Goal: Information Seeking & Learning: Check status

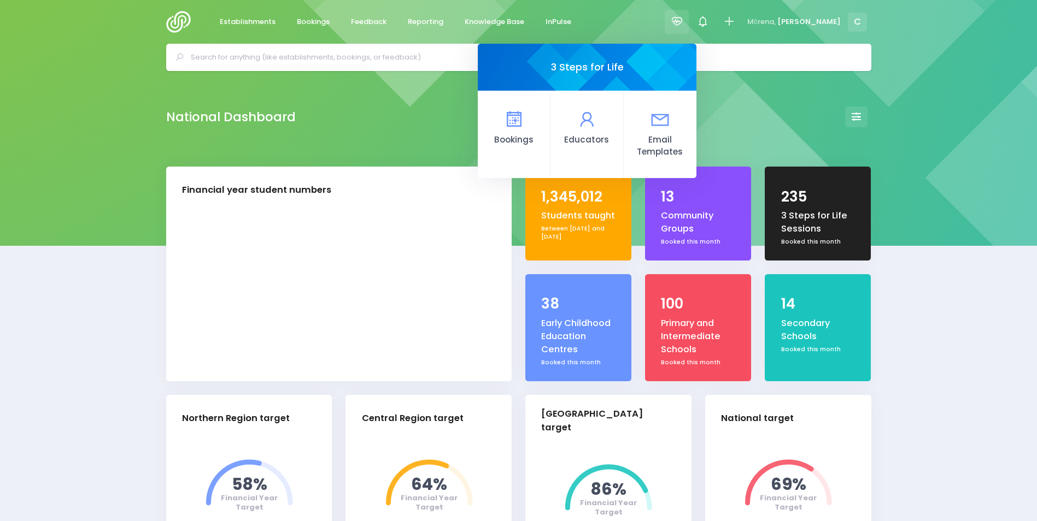
select select "5"
click at [524, 122] on icon at bounding box center [513, 119] width 21 height 21
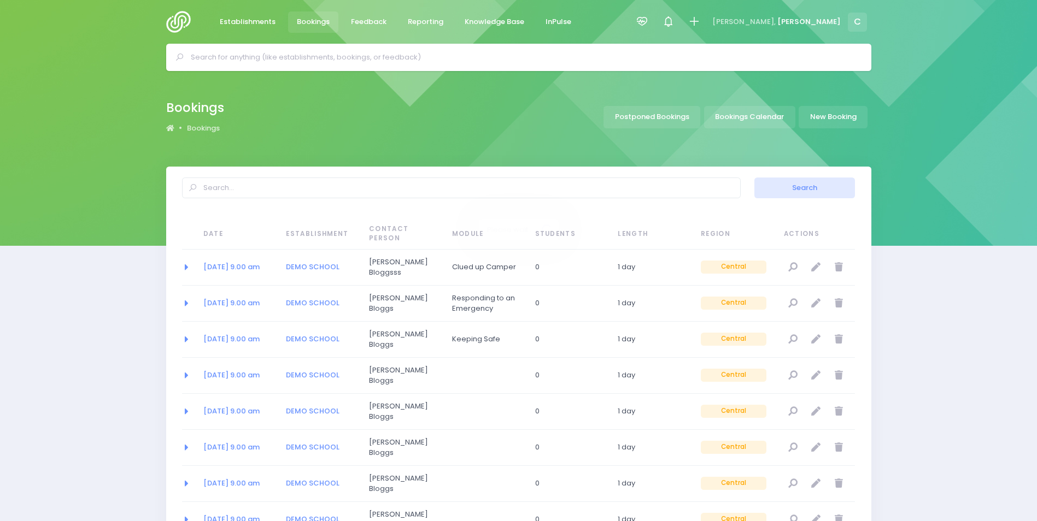
select select "20"
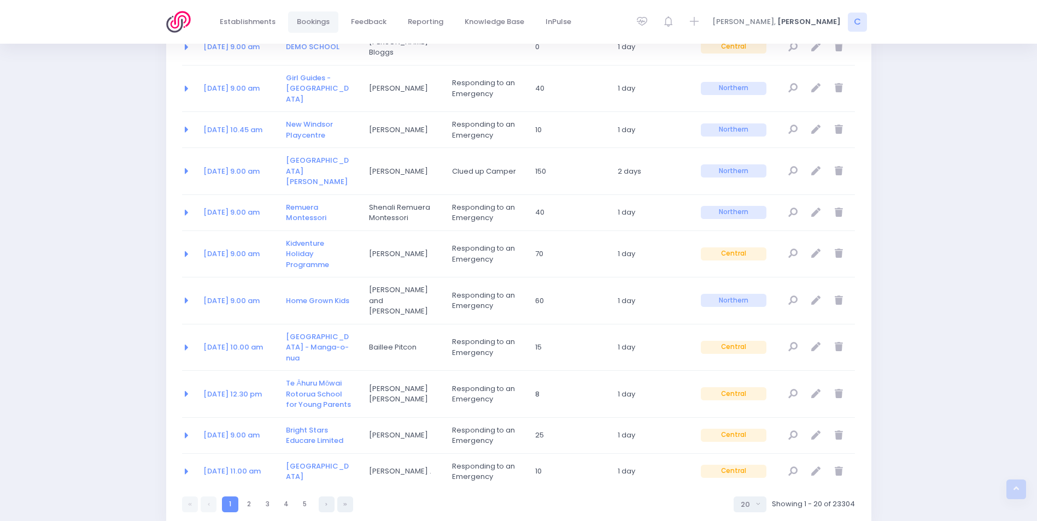
scroll to position [557, 0]
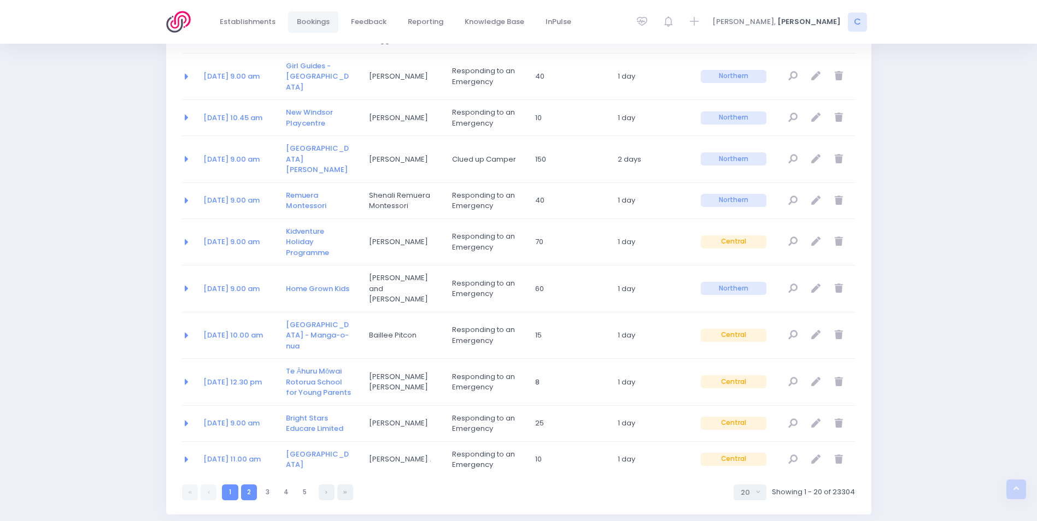
click at [246, 485] on link "2" at bounding box center [249, 493] width 16 height 16
select select "20"
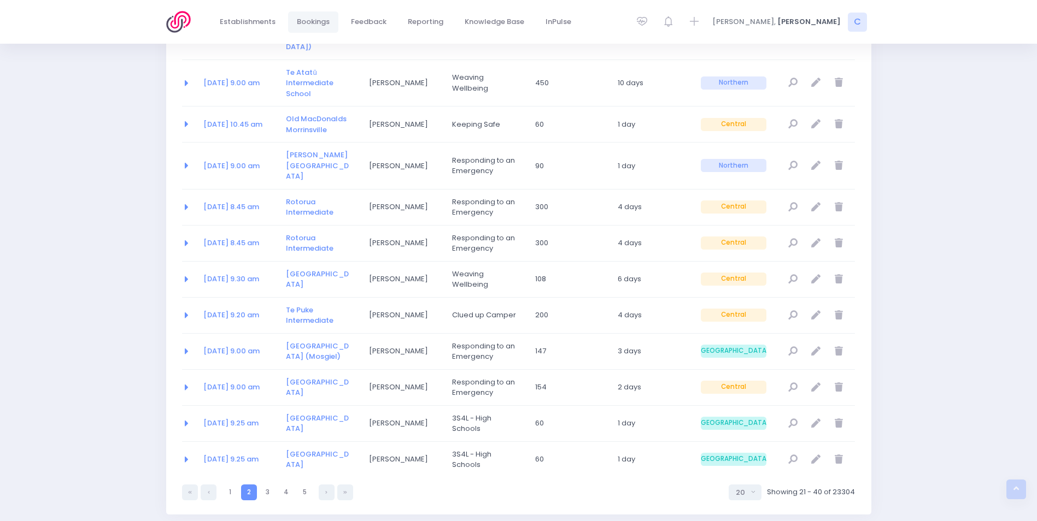
click at [250, 478] on div "2 1 2 3 4 5 5 10 20 30 50 100 20 Showing 21 - 40 of 23304" at bounding box center [518, 489] width 673 height 23
click at [265, 485] on link "3" at bounding box center [268, 493] width 16 height 16
select select "20"
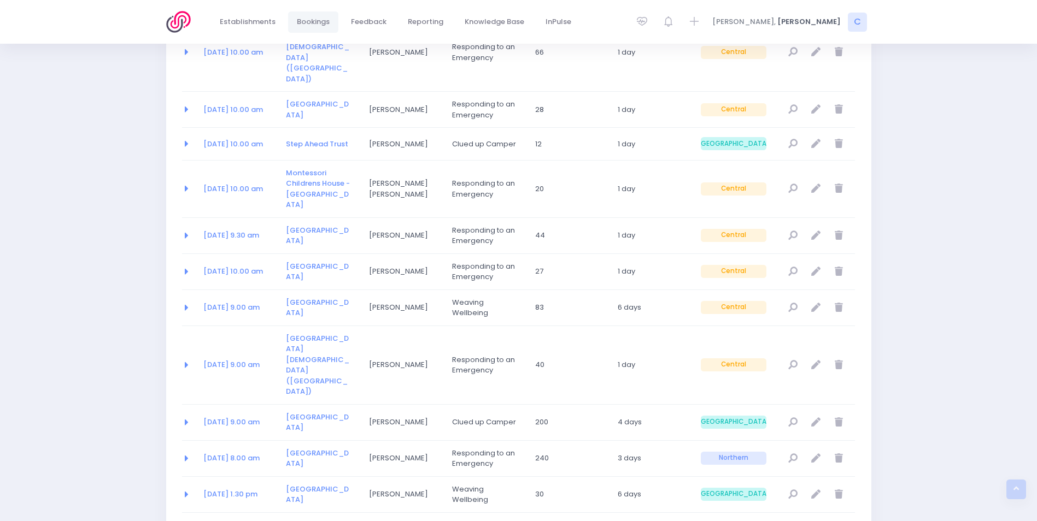
select select "20"
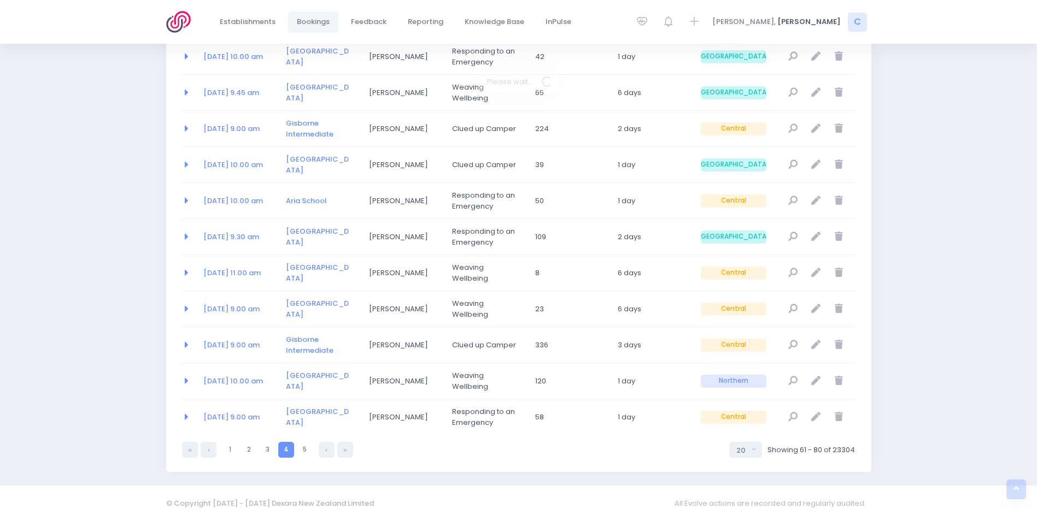
scroll to position [546, 0]
click at [303, 449] on link "5" at bounding box center [305, 450] width 16 height 16
select select "20"
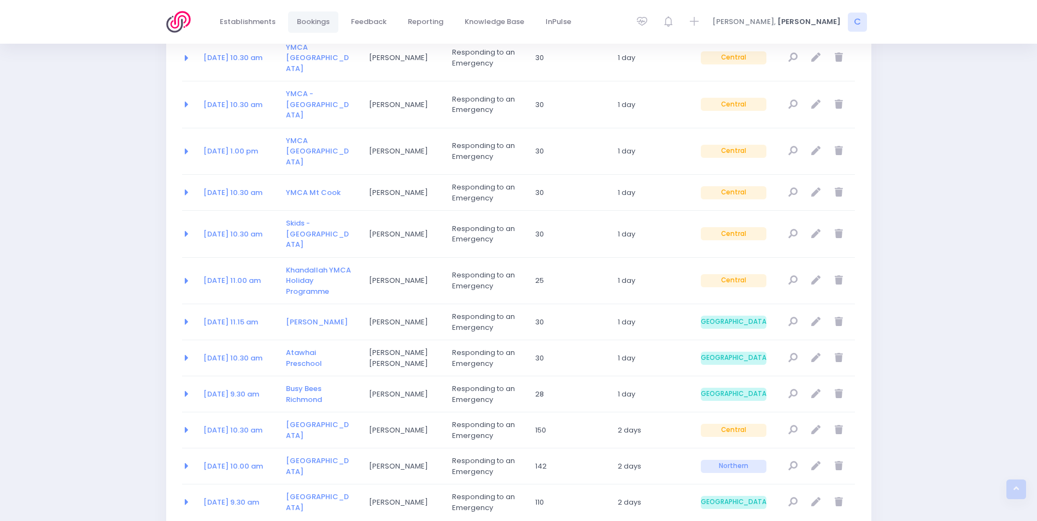
select select "20"
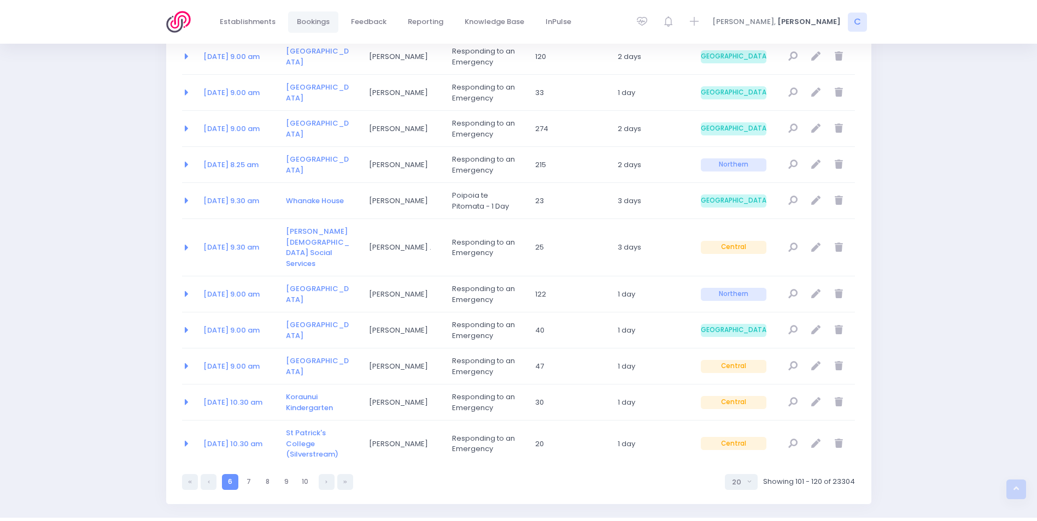
click at [325, 474] on link at bounding box center [327, 482] width 16 height 16
select select "20"
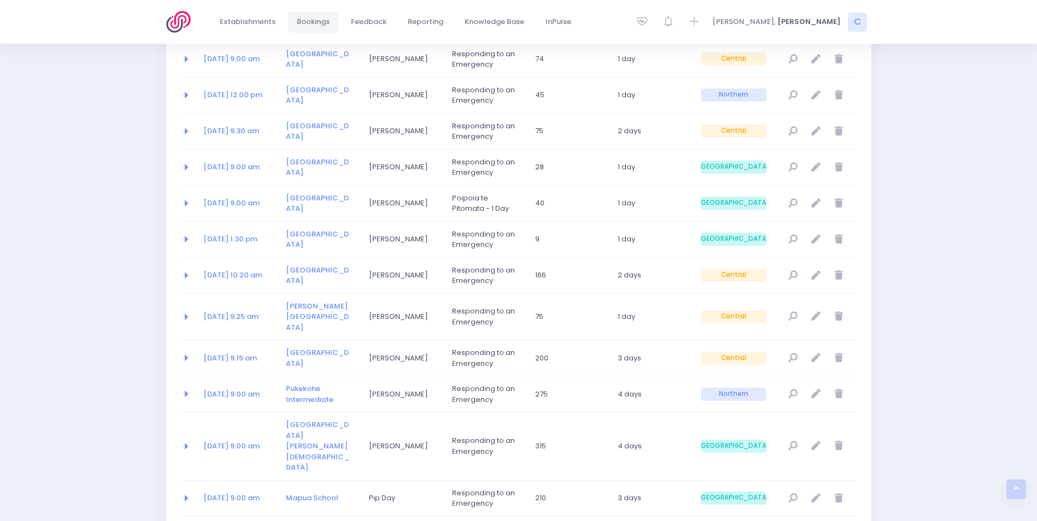
select select "20"
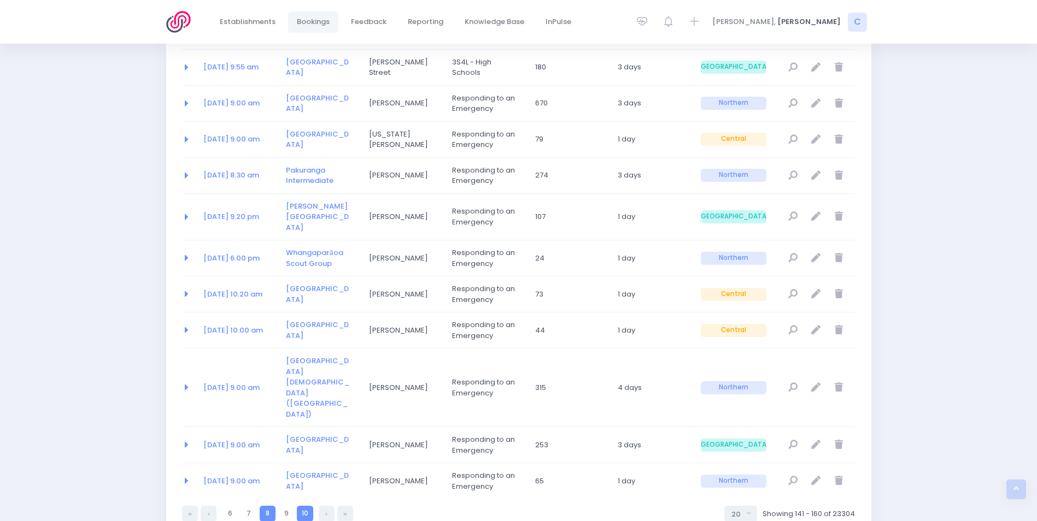
click at [309, 506] on link "10" at bounding box center [305, 514] width 16 height 16
select select "20"
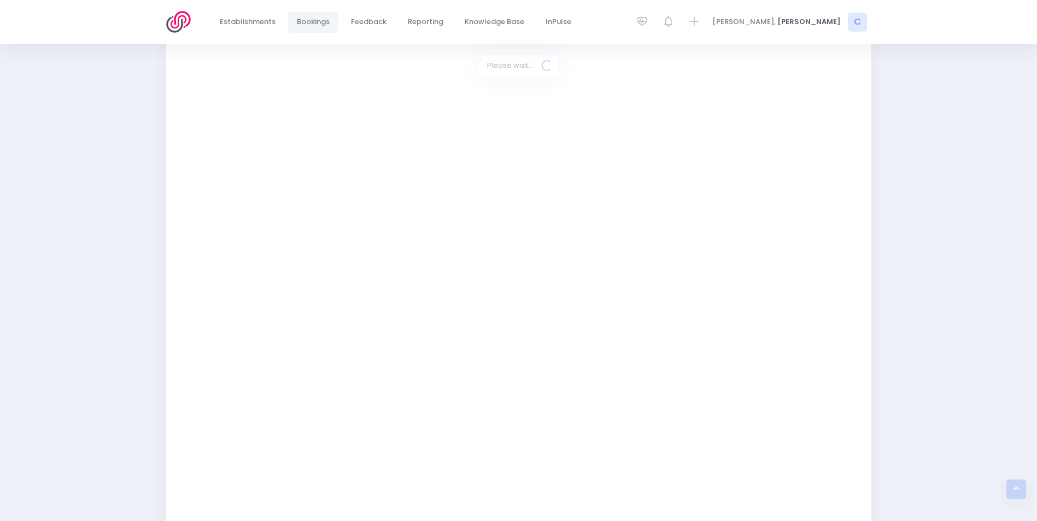
select select "20"
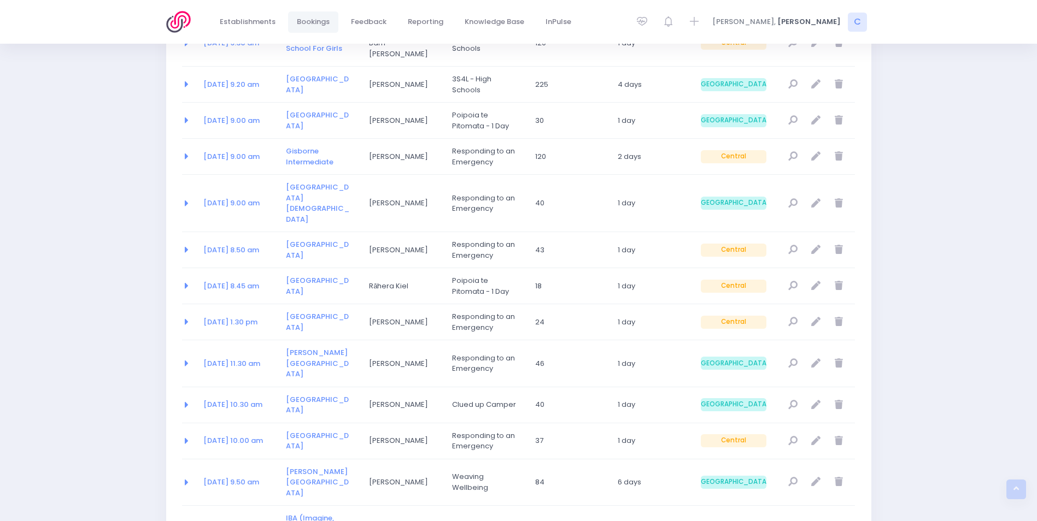
drag, startPoint x: 305, startPoint y: 462, endPoint x: 324, endPoint y: 460, distance: 19.2
select select "20"
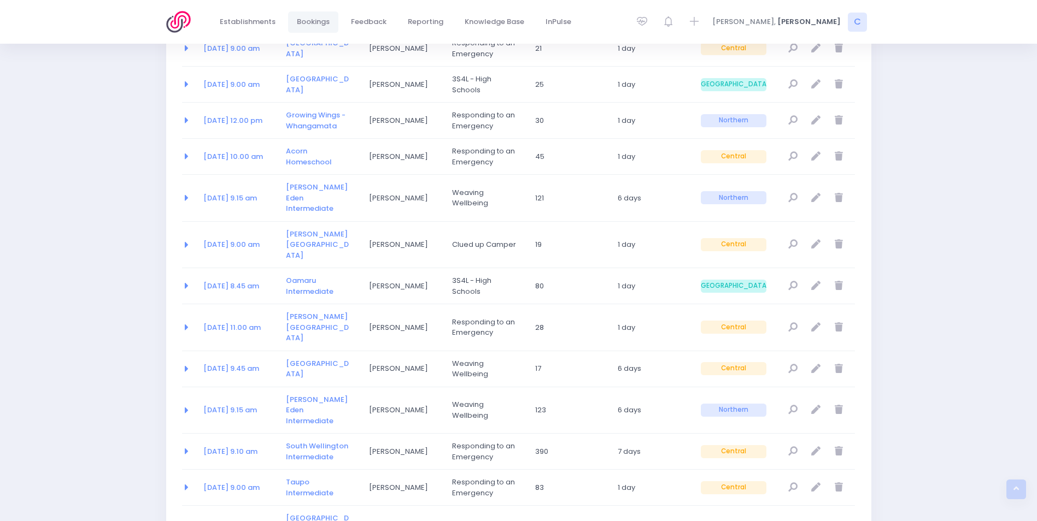
select select "20"
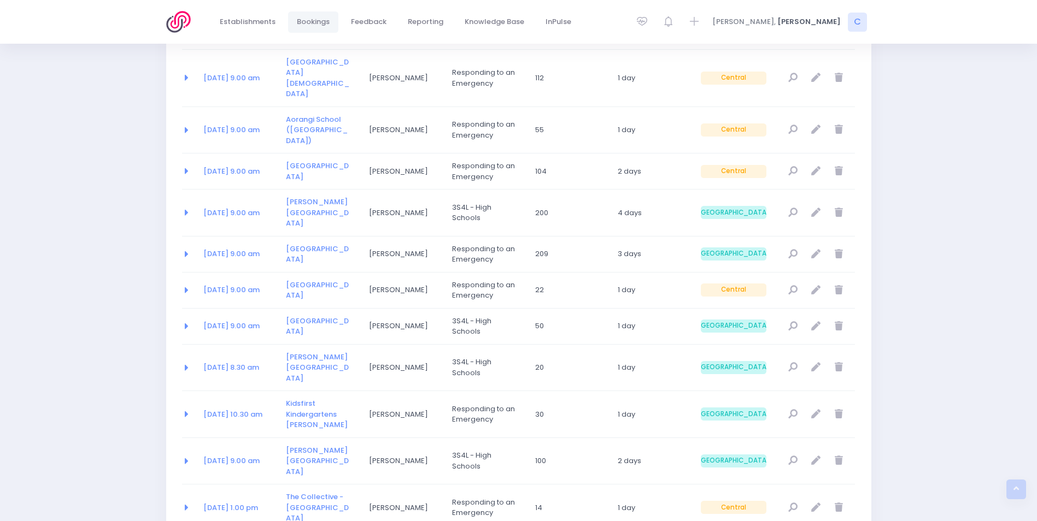
click at [324, 460] on div "Date Establishment Contact Person Module Students Length Educator Region Action…" at bounding box center [518, 113] width 705 height 909
select select "20"
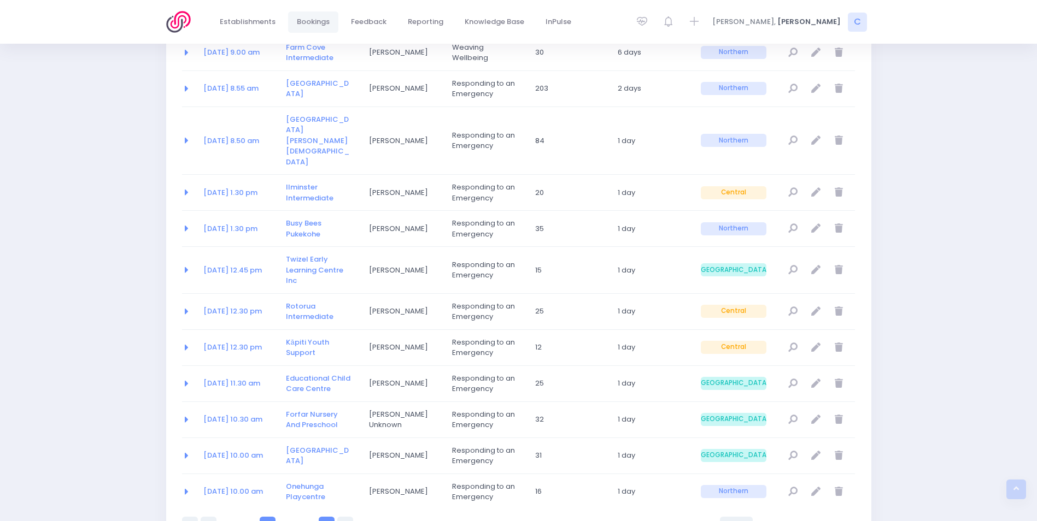
click at [327, 517] on link at bounding box center [327, 525] width 16 height 16
select select "20"
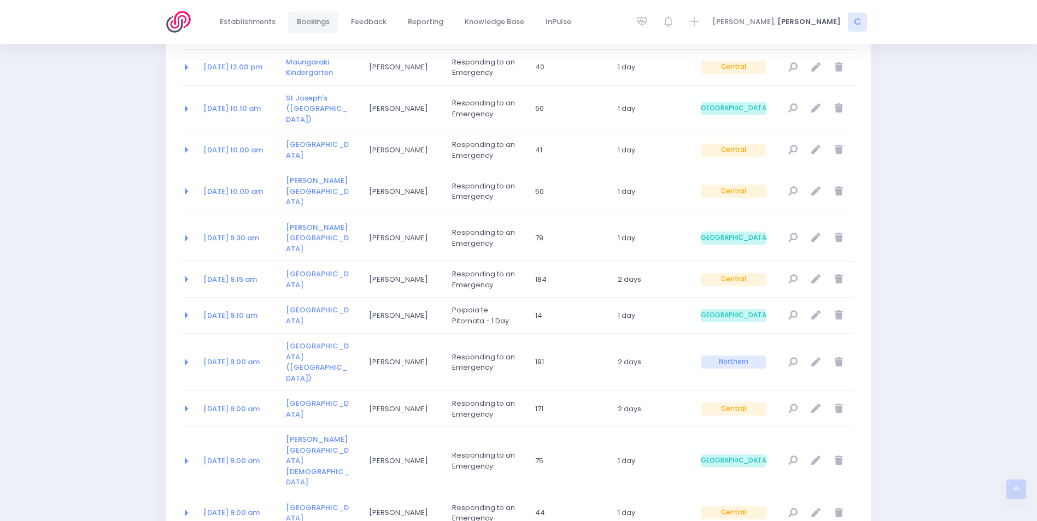
select select "20"
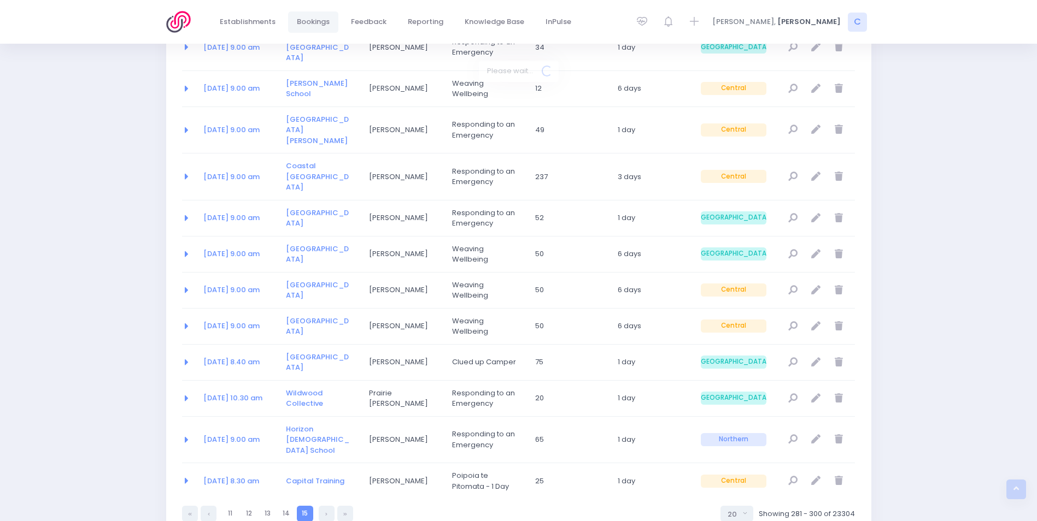
scroll to position [536, 0]
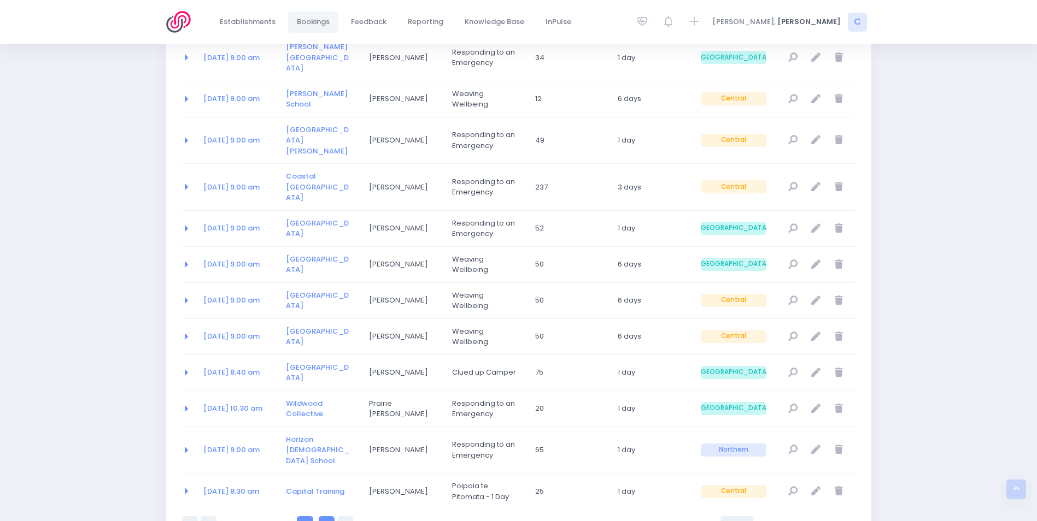
click at [331, 516] on link at bounding box center [327, 524] width 16 height 16
select select "20"
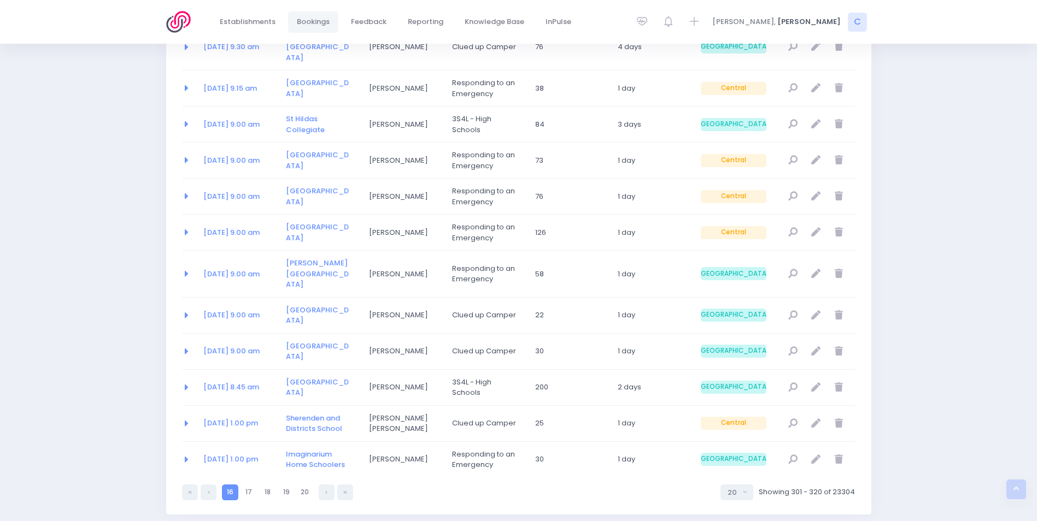
click at [269, 485] on link "18" at bounding box center [268, 493] width 16 height 16
select select "20"
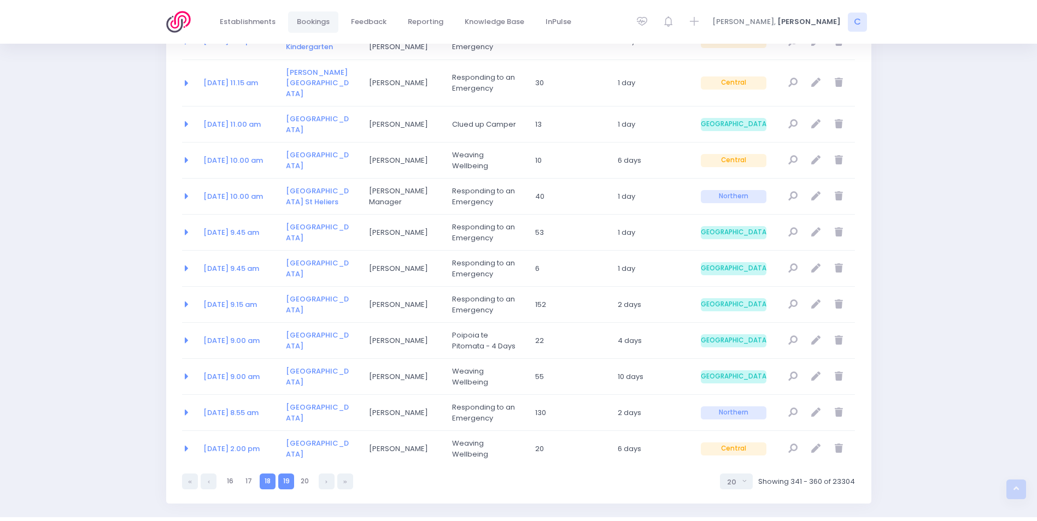
click at [285, 474] on link "19" at bounding box center [286, 482] width 16 height 16
select select "20"
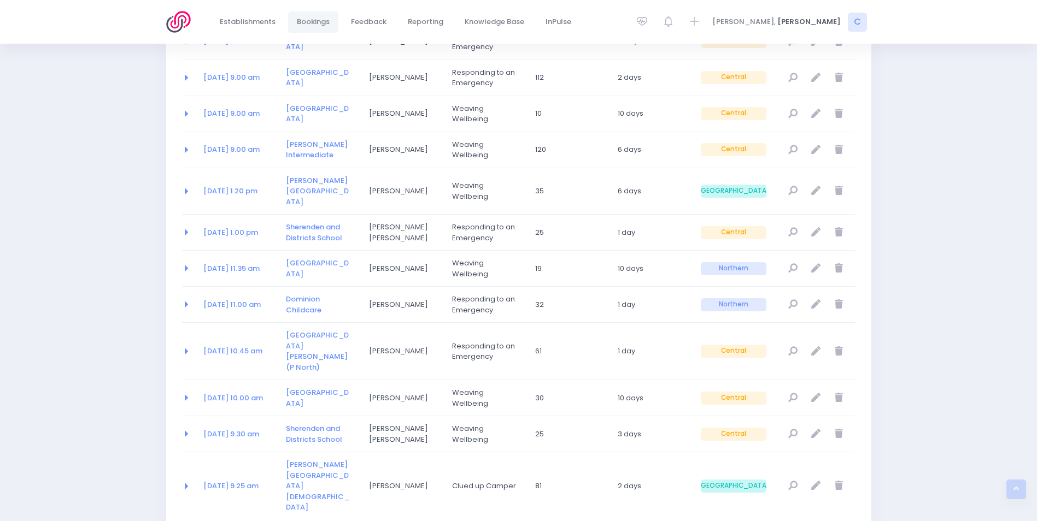
select select "20"
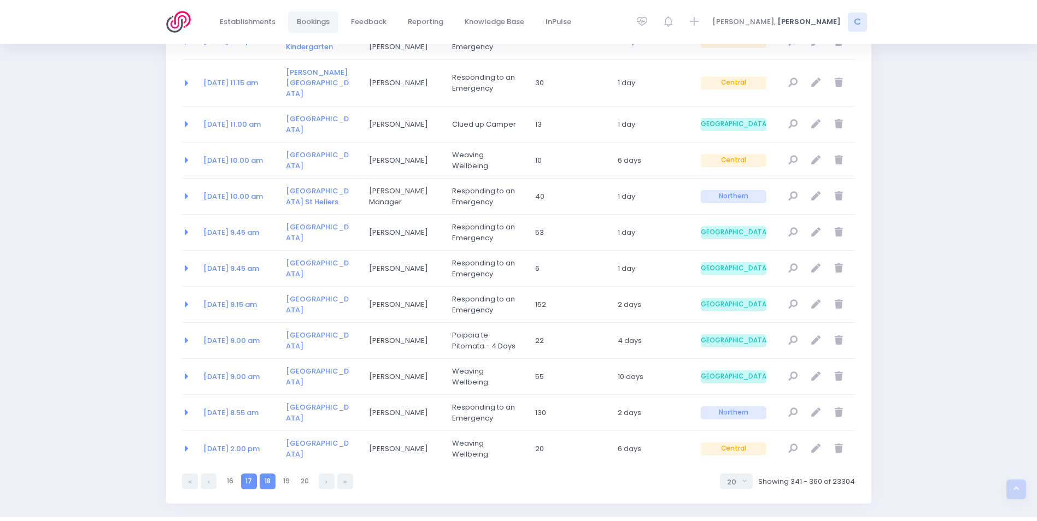
click at [249, 474] on link "17" at bounding box center [249, 482] width 16 height 16
select select "20"
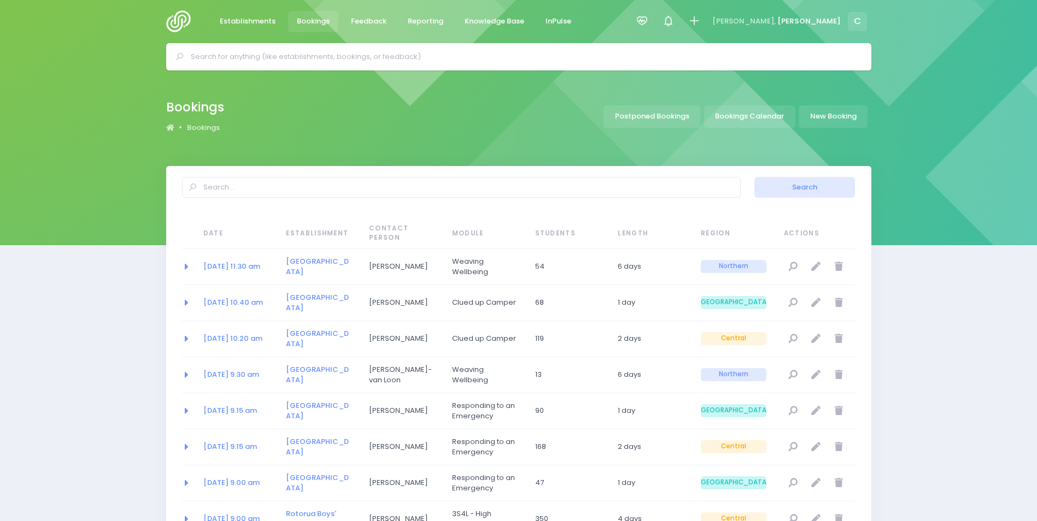
scroll to position [0, 0]
click at [648, 19] on icon at bounding box center [642, 21] width 13 height 13
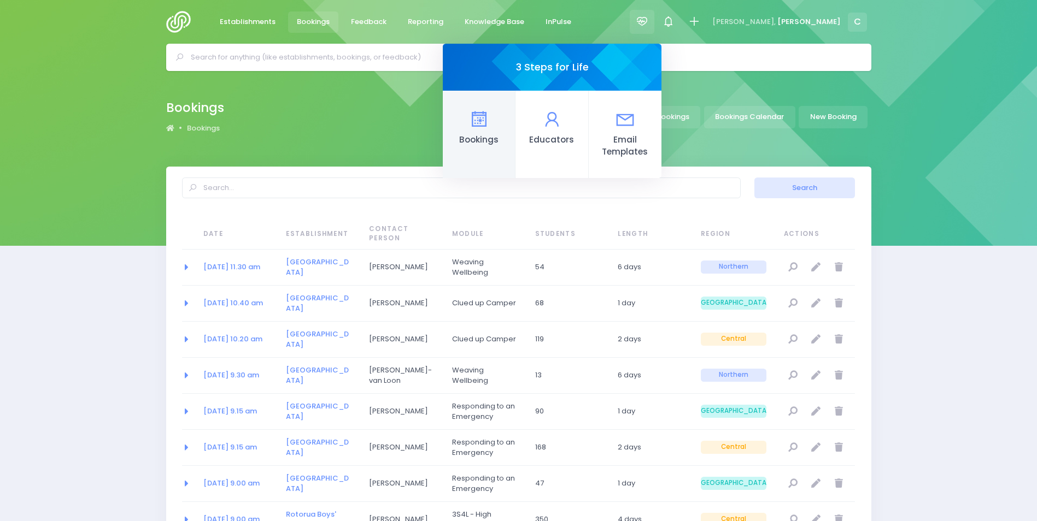
click at [490, 127] on icon at bounding box center [478, 119] width 21 height 21
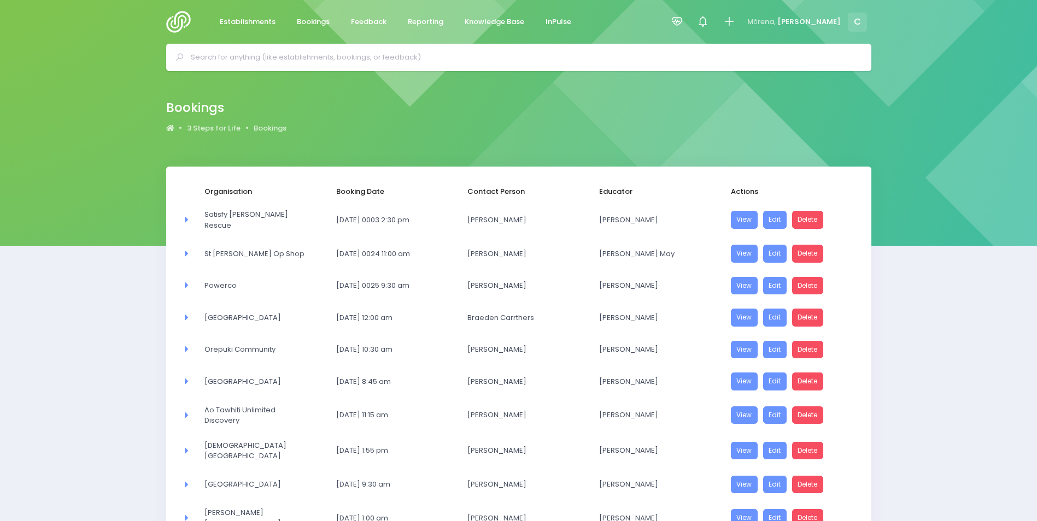
select select "20"
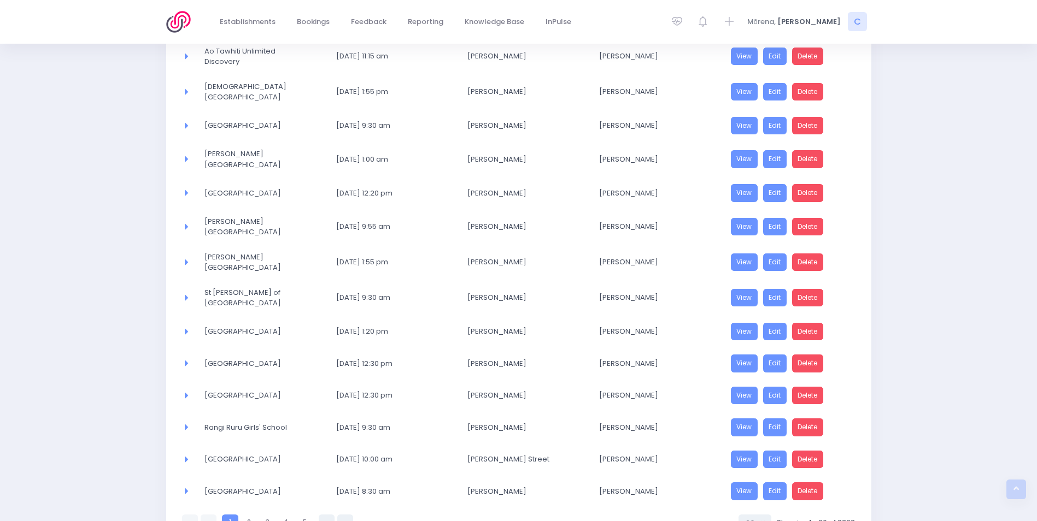
scroll to position [421, 0]
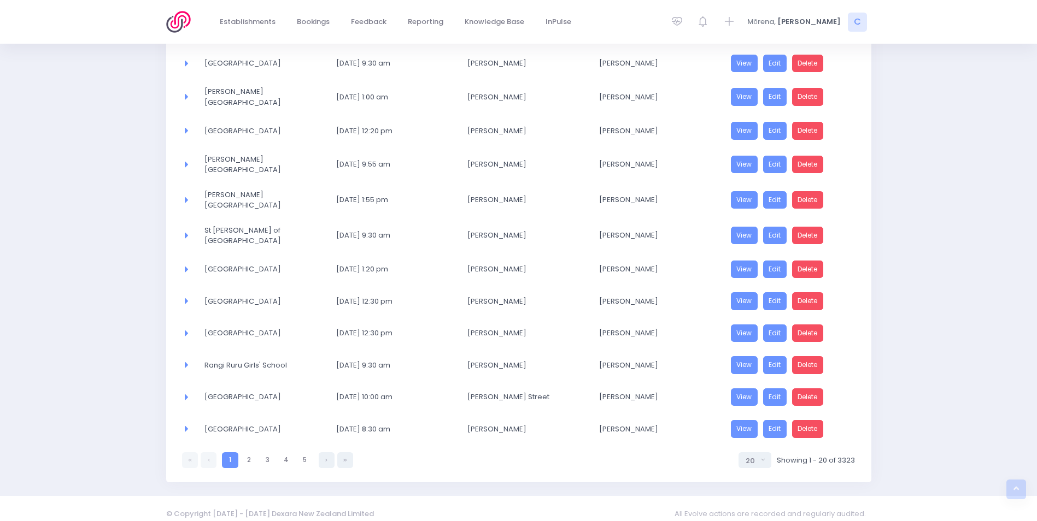
click at [348, 453] on link at bounding box center [345, 461] width 16 height 16
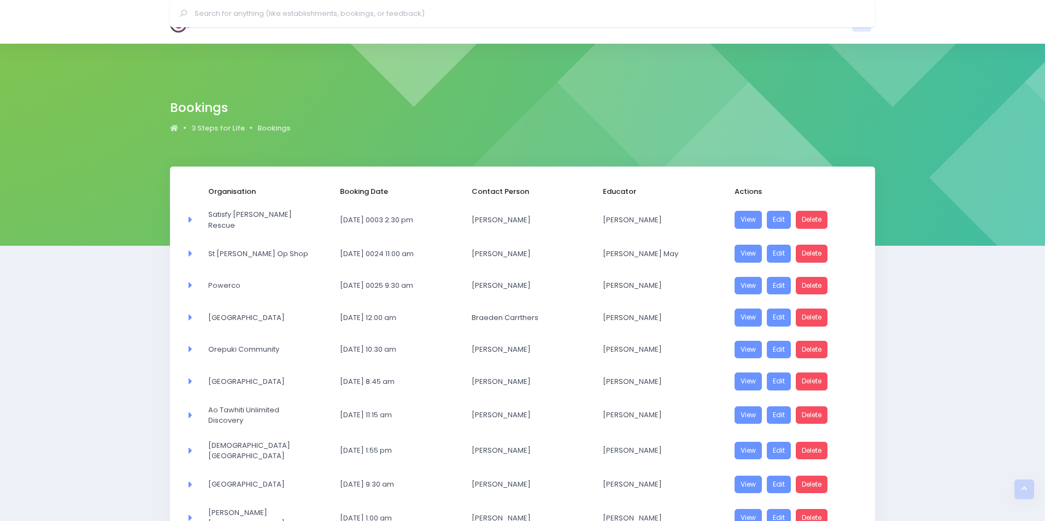
select select "20"
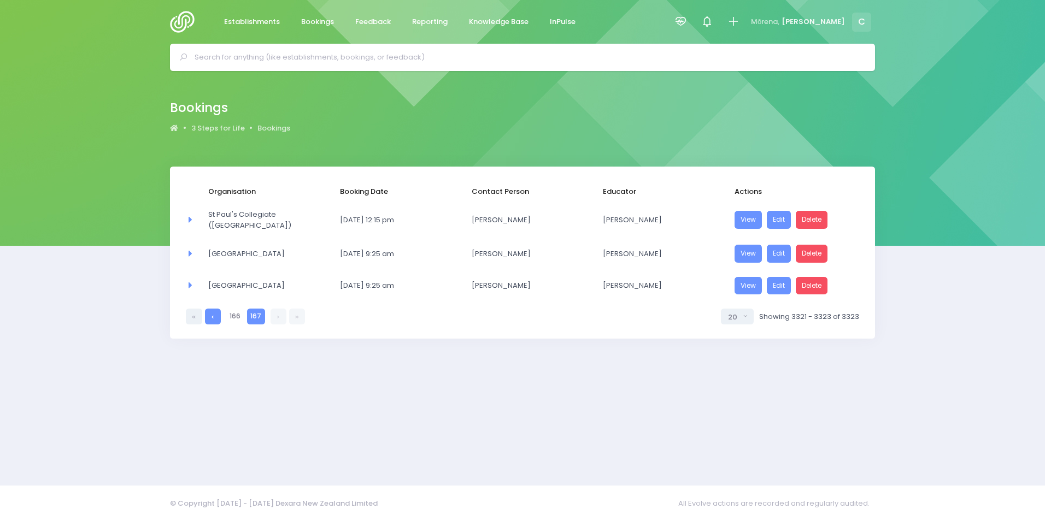
click at [212, 316] on link at bounding box center [213, 317] width 16 height 16
select select "20"
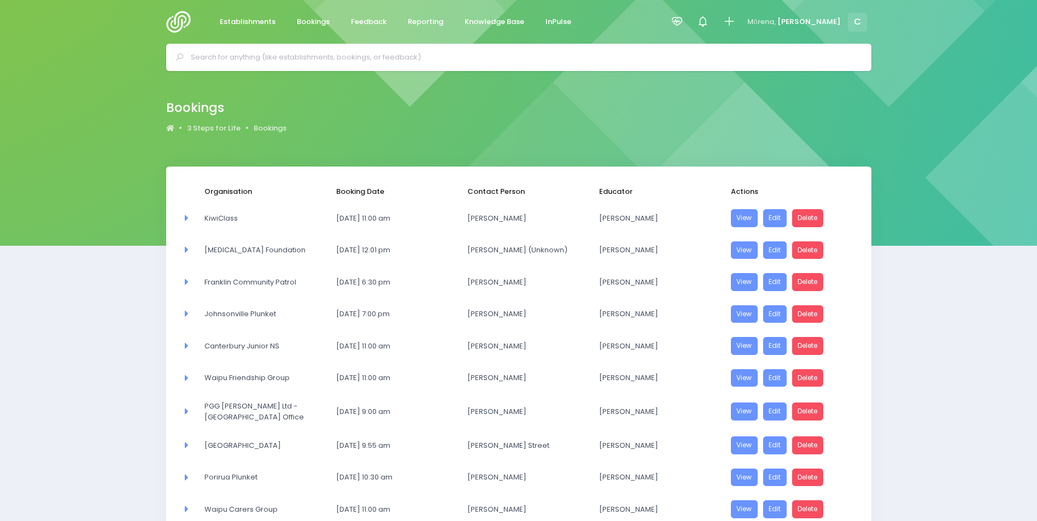
click at [212, 316] on span "Johnsonville Plunket" at bounding box center [255, 314] width 102 height 11
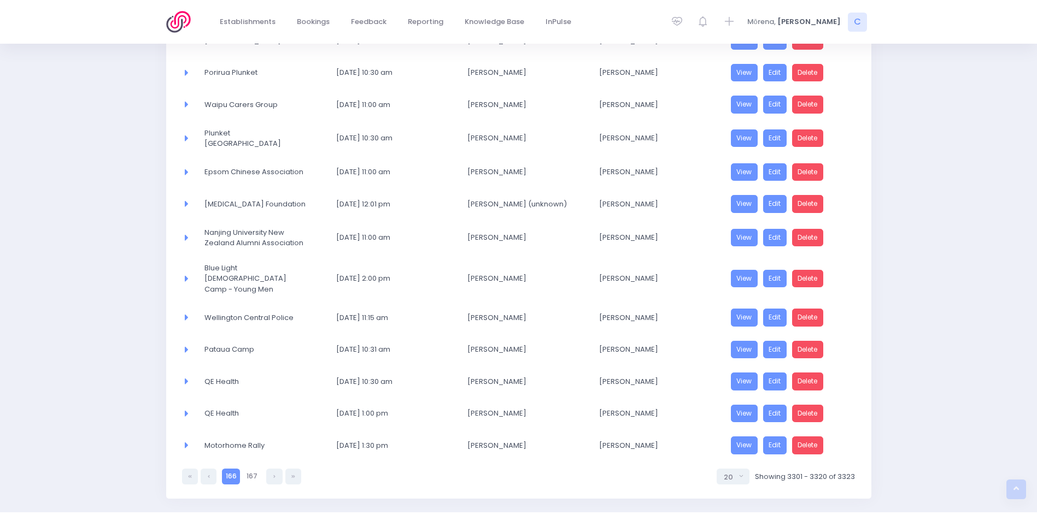
scroll to position [418, 0]
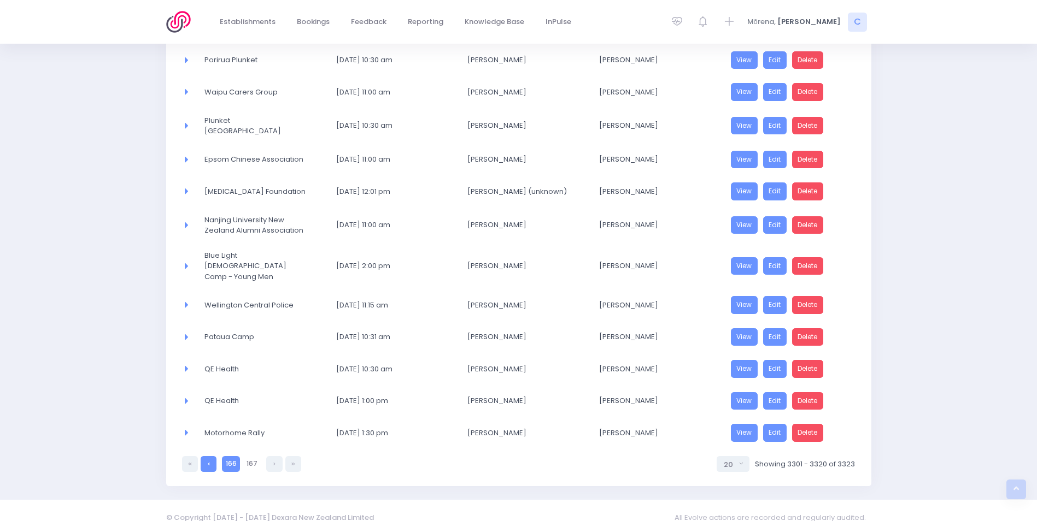
click at [206, 456] on link at bounding box center [209, 464] width 16 height 16
select select "20"
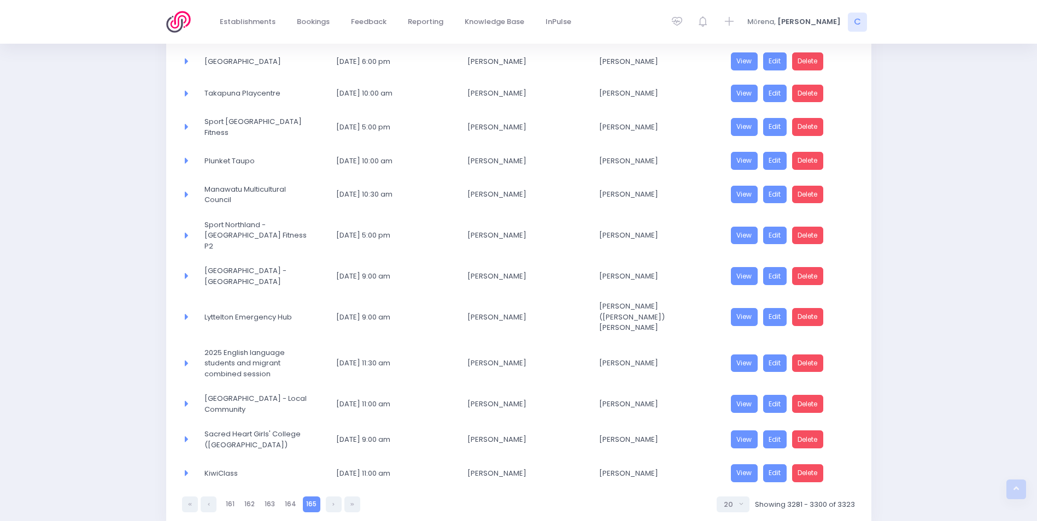
scroll to position [449, 0]
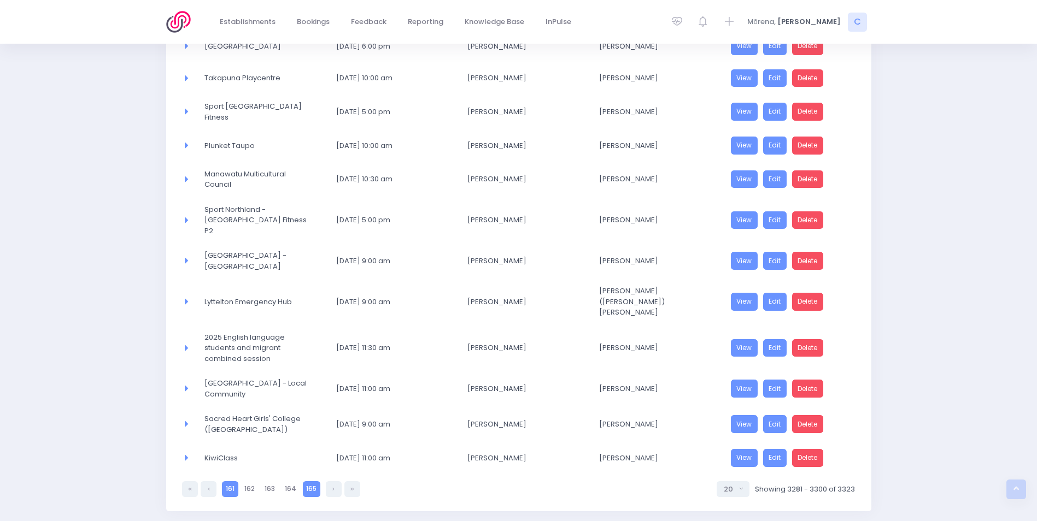
click at [229, 482] on link "161" at bounding box center [230, 490] width 16 height 16
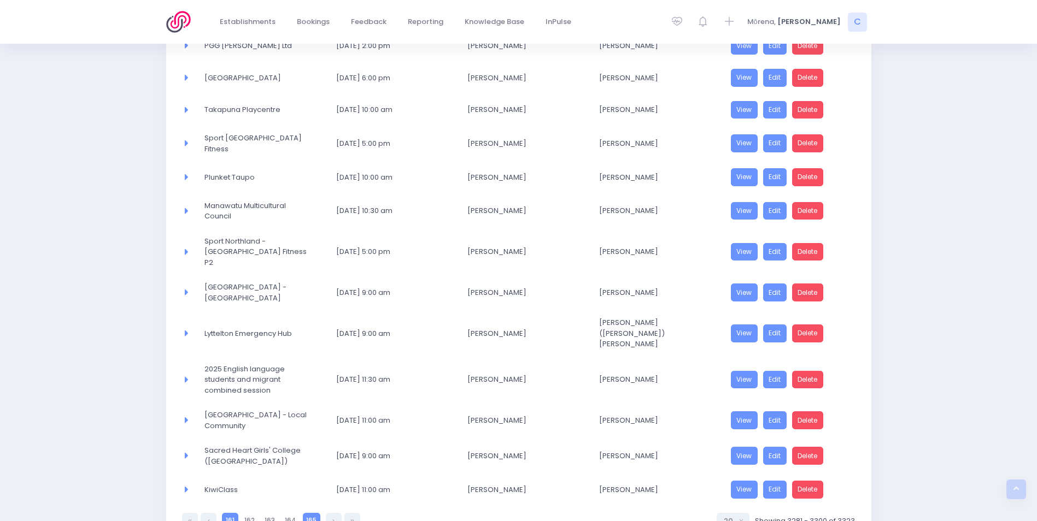
select select "20"
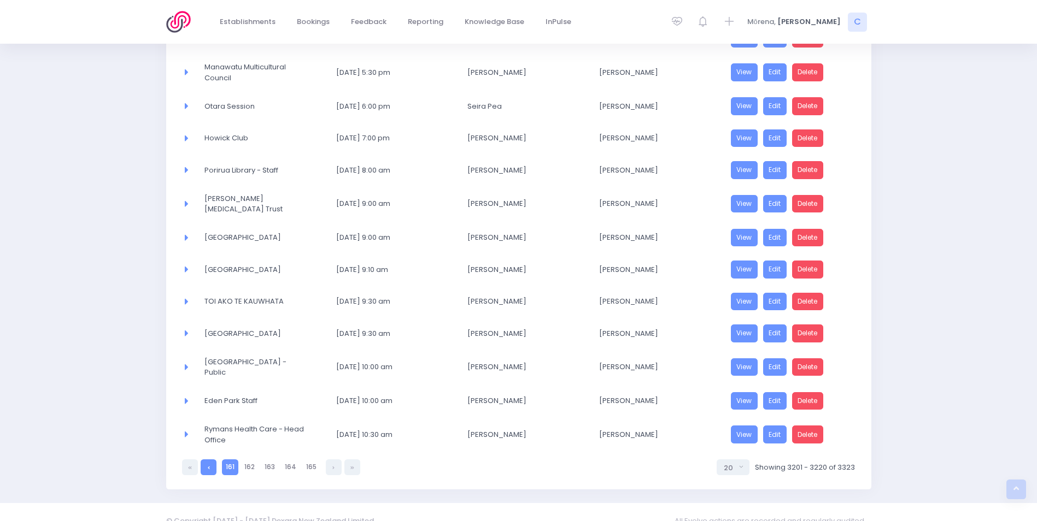
click at [211, 460] on link at bounding box center [209, 468] width 16 height 16
select select "20"
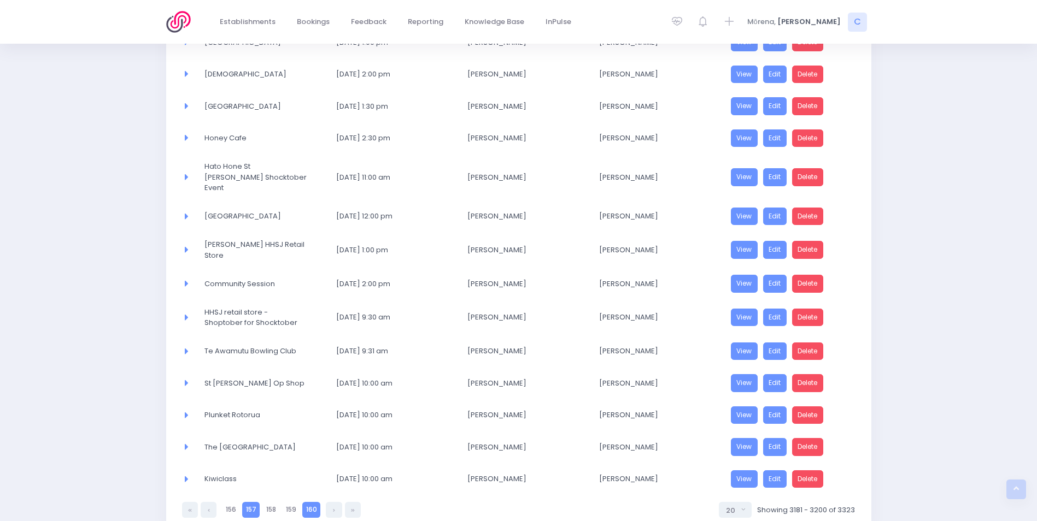
click at [254, 502] on link "157" at bounding box center [250, 510] width 17 height 16
select select "20"
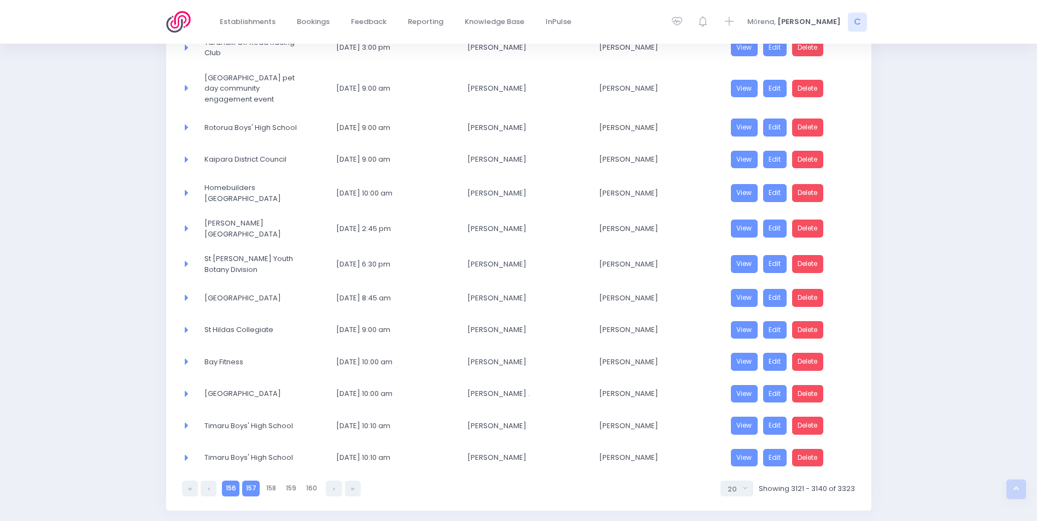
click at [229, 481] on link "156" at bounding box center [230, 489] width 17 height 16
select select "20"
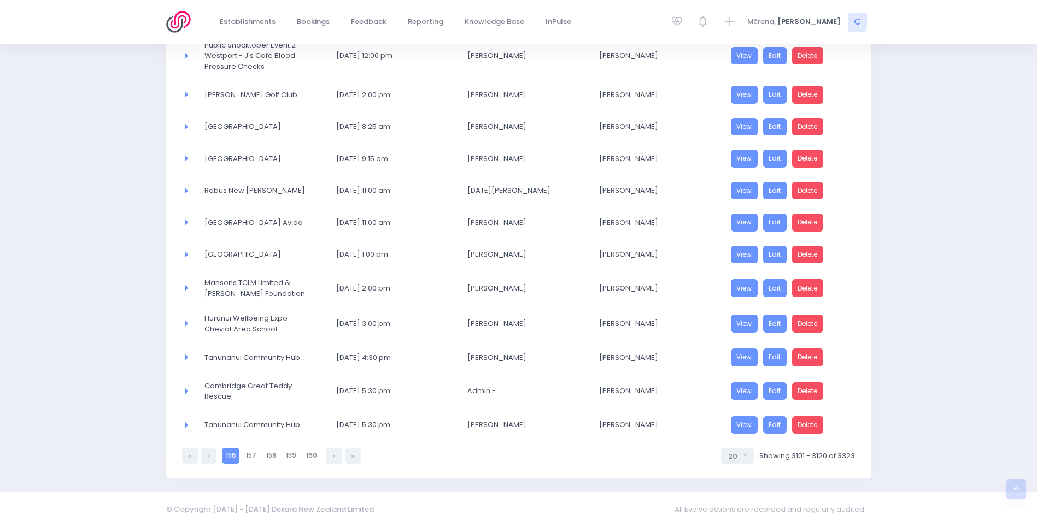
scroll to position [467, 0]
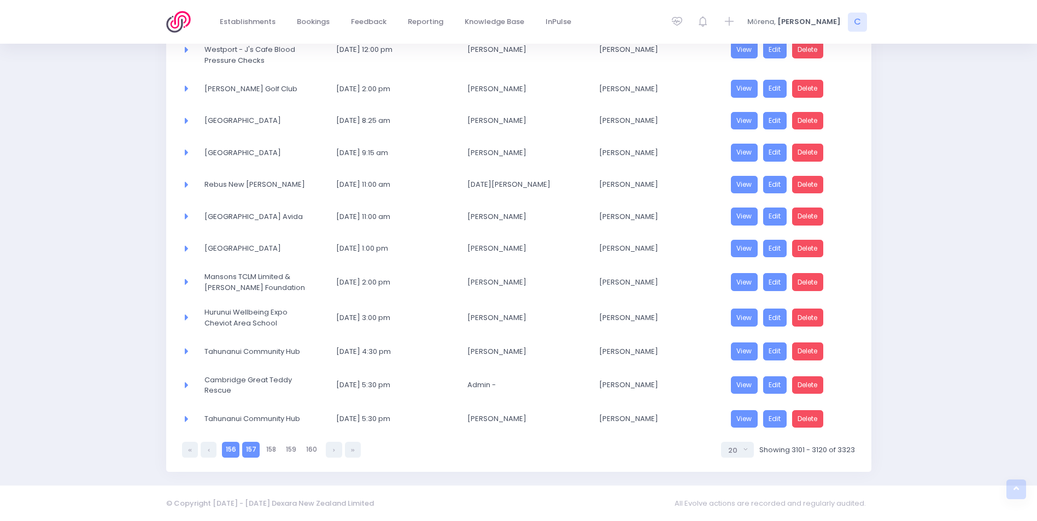
click at [253, 449] on link "157" at bounding box center [250, 450] width 17 height 16
select select "20"
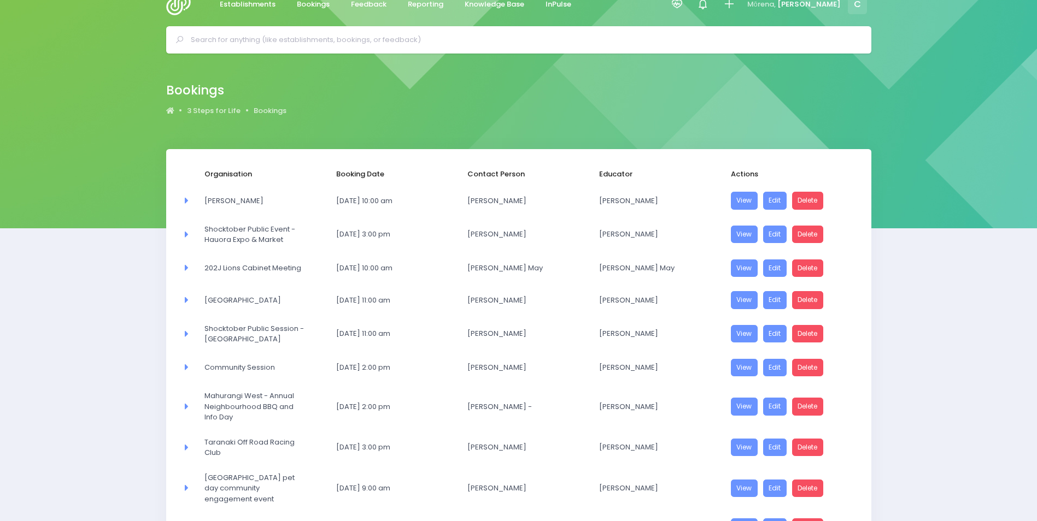
scroll to position [0, 0]
